Goal: Information Seeking & Learning: Learn about a topic

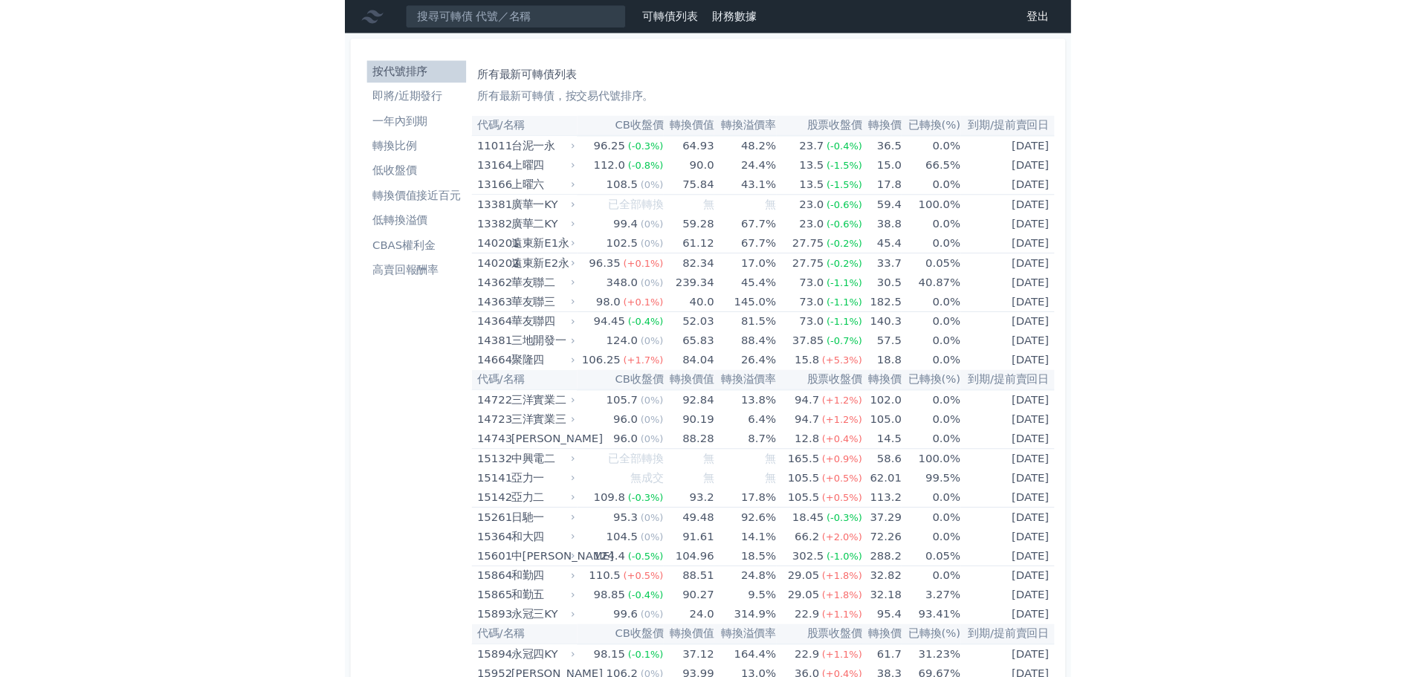
scroll to position [6428, 0]
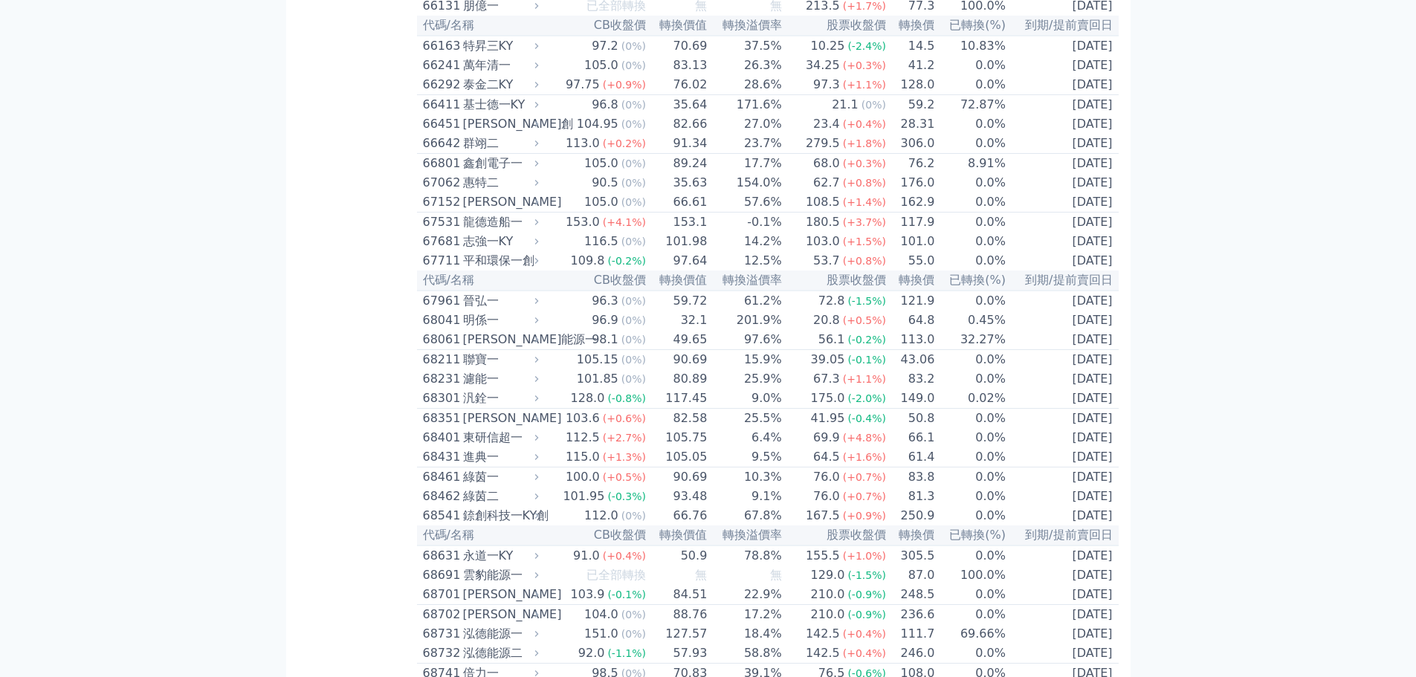
scroll to position [6799, 0]
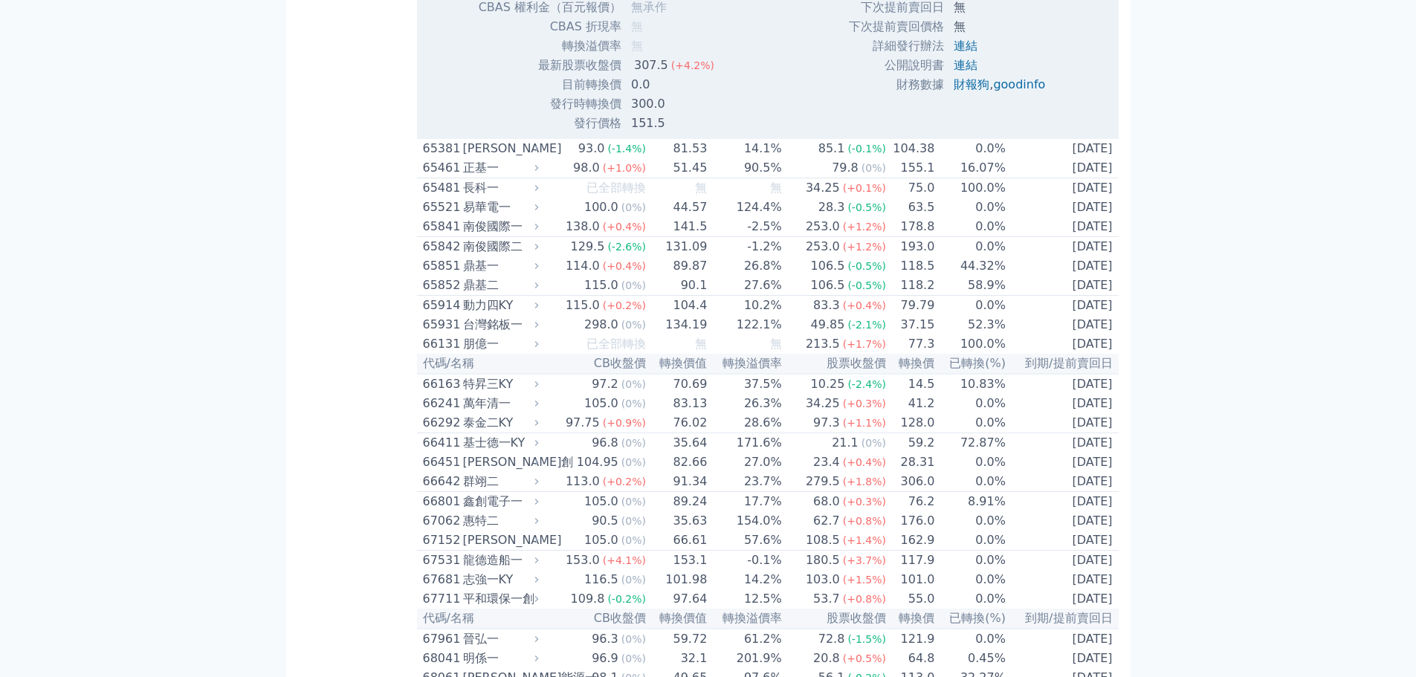
scroll to position [6948, 0]
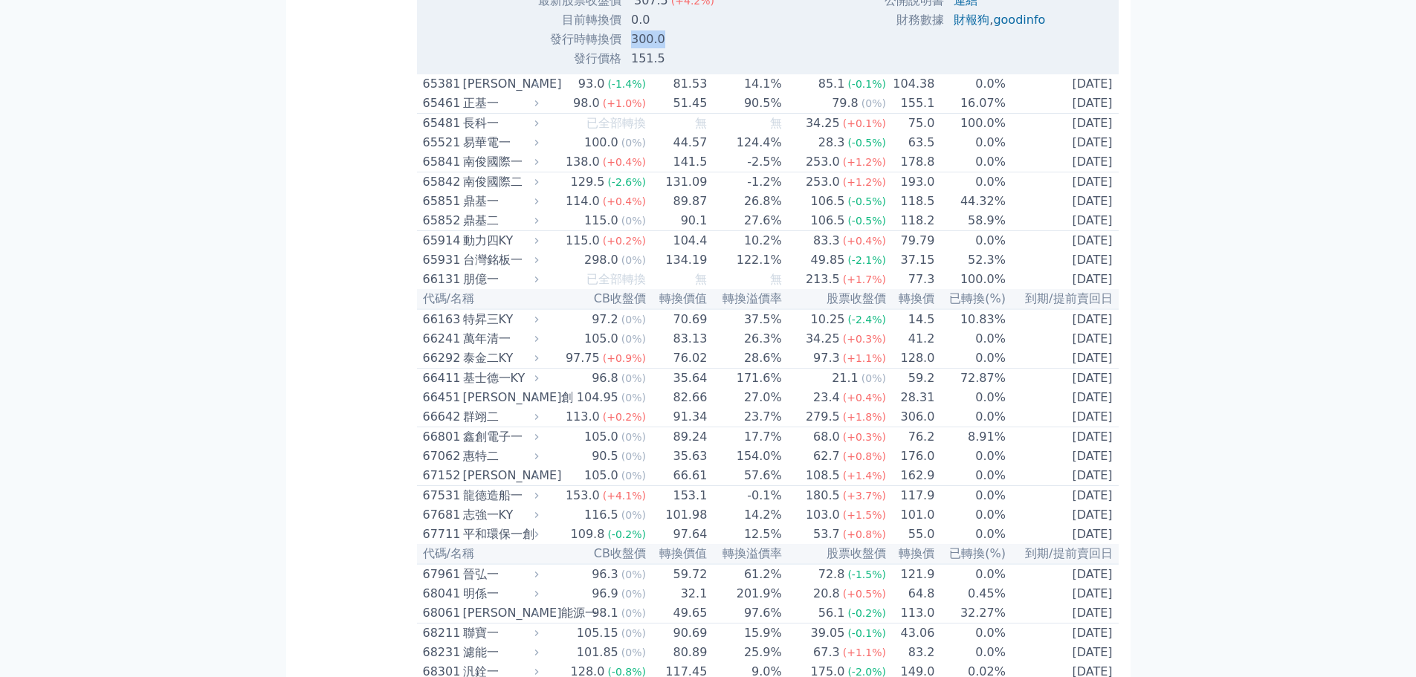
drag, startPoint x: 631, startPoint y: 529, endPoint x: 662, endPoint y: 534, distance: 31.8
click at [662, 49] on td "300.0" at bounding box center [674, 39] width 104 height 19
copy td "300.0"
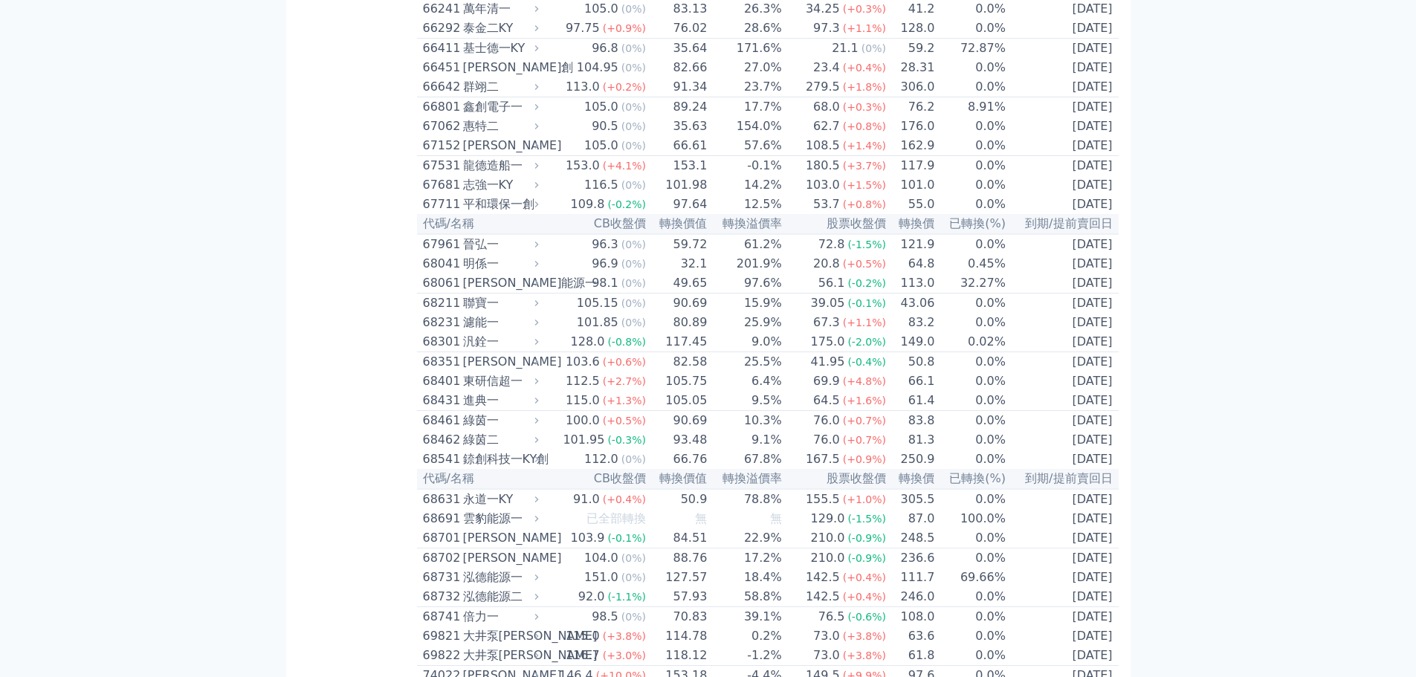
scroll to position [7320, 0]
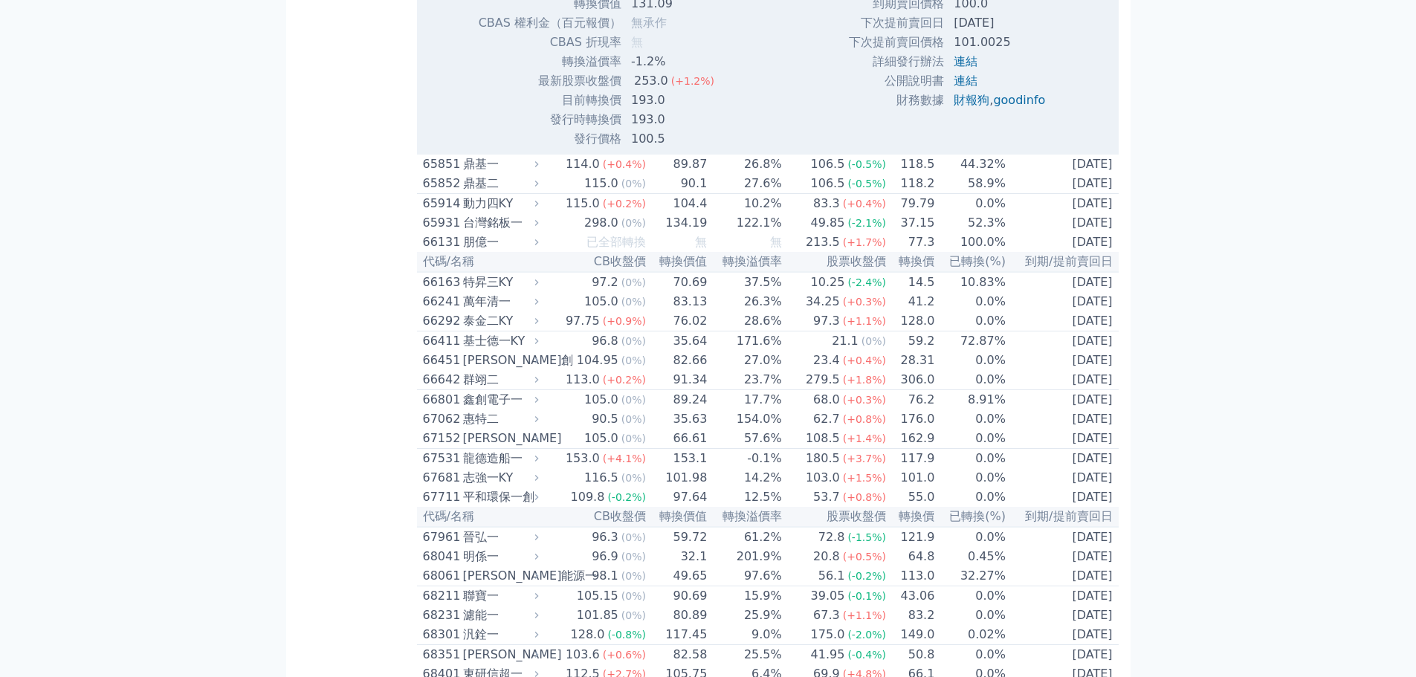
scroll to position [7394, 0]
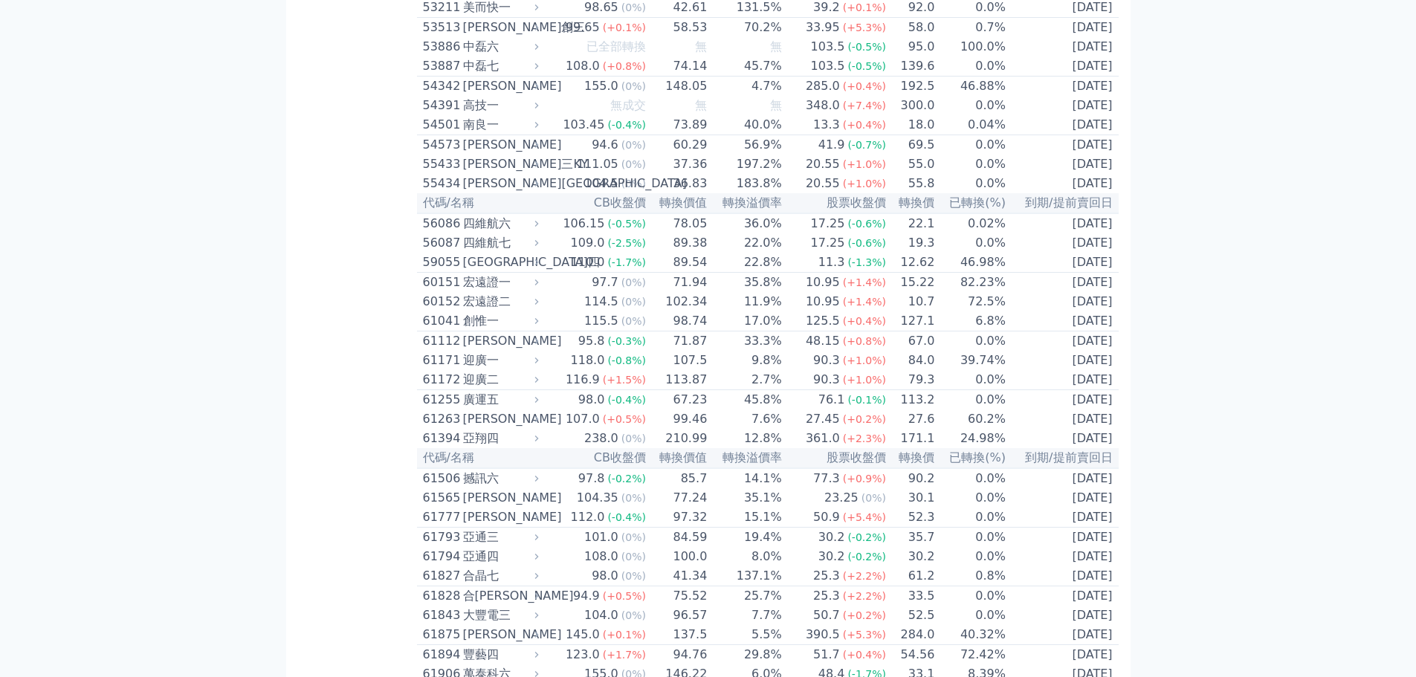
scroll to position [5024, 0]
